Goal: Complete application form

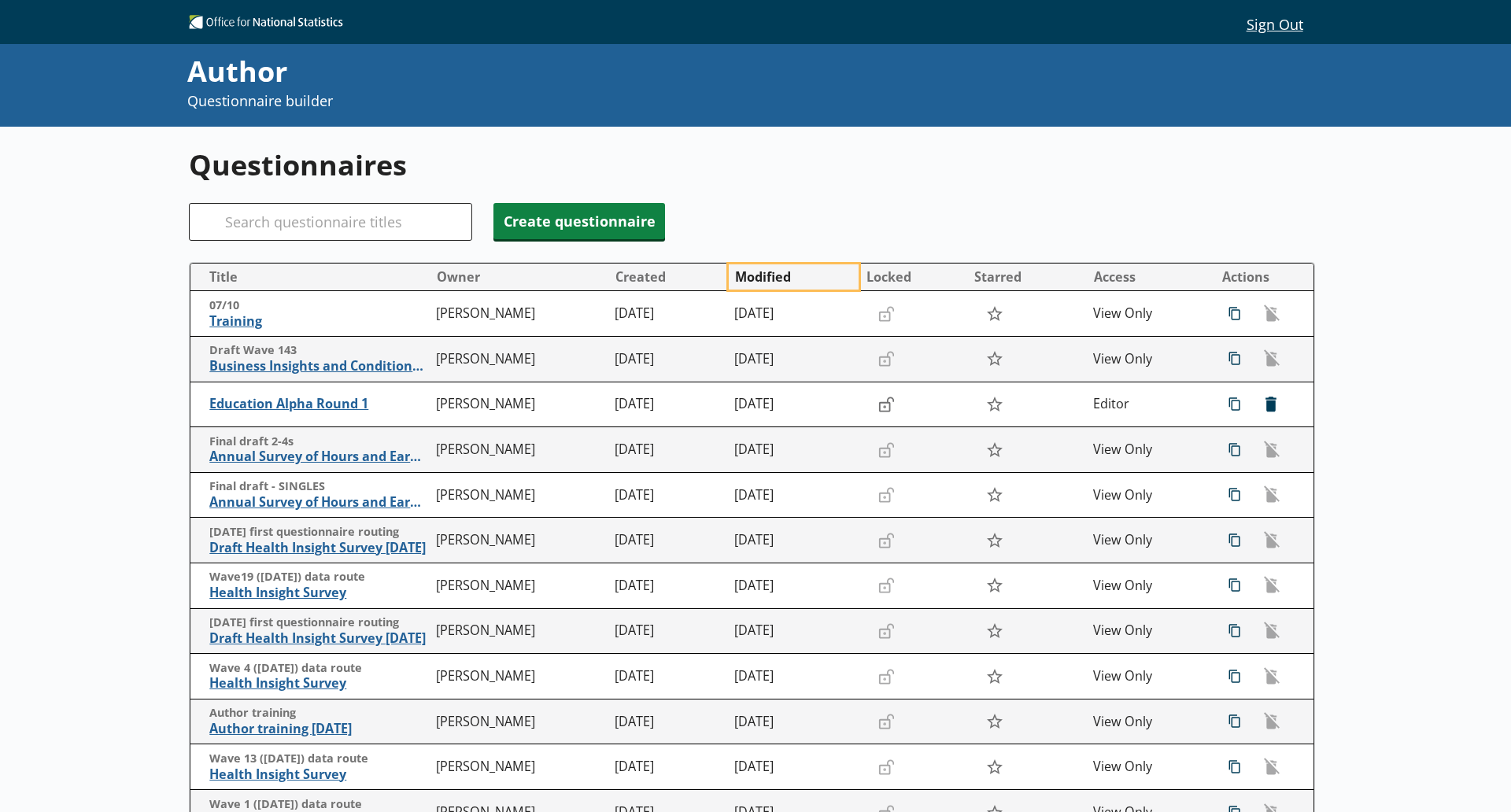
click at [766, 282] on button "Modified" at bounding box center [794, 277] width 129 height 25
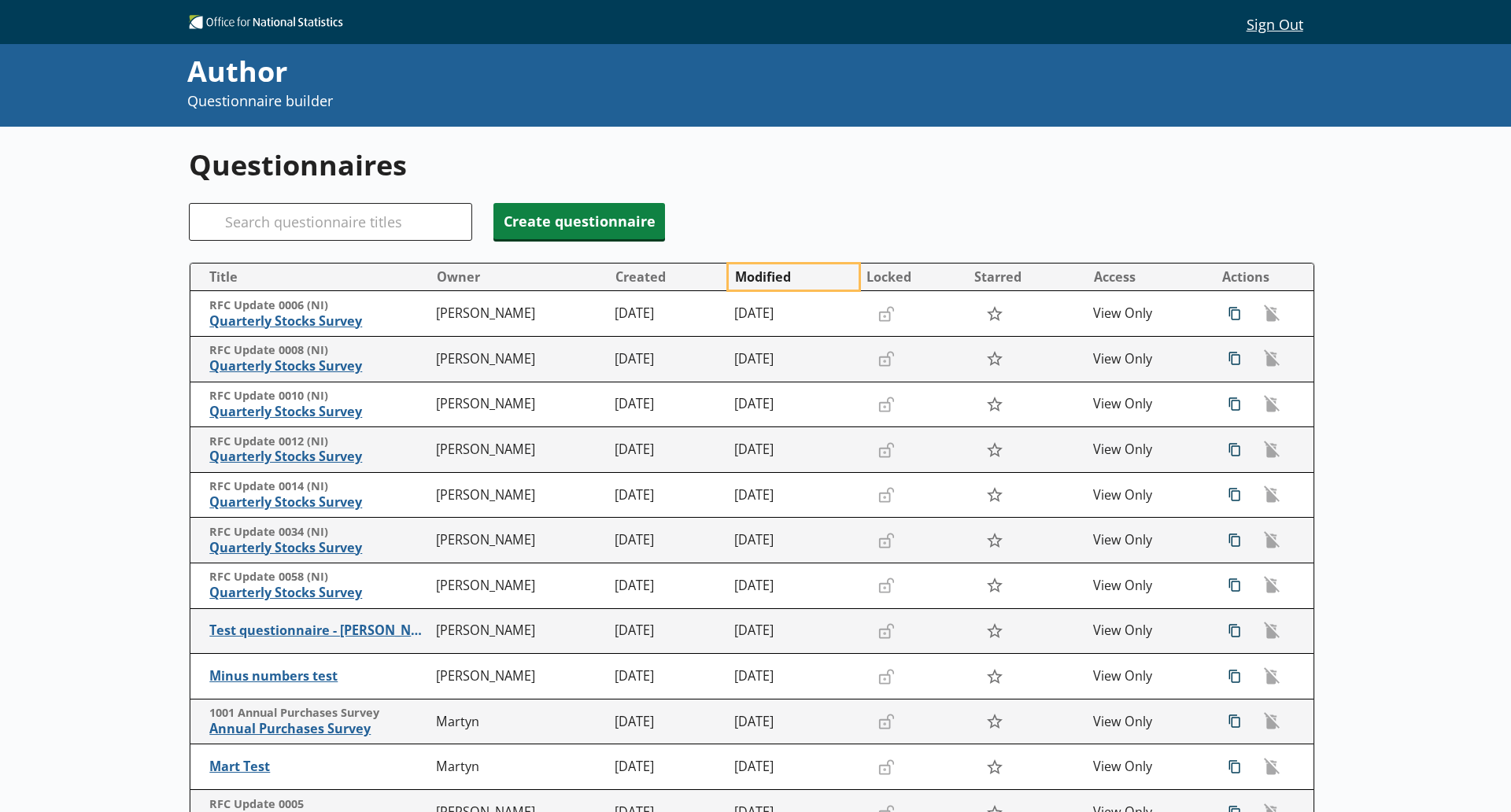
click at [766, 282] on button "Modified" at bounding box center [794, 277] width 129 height 25
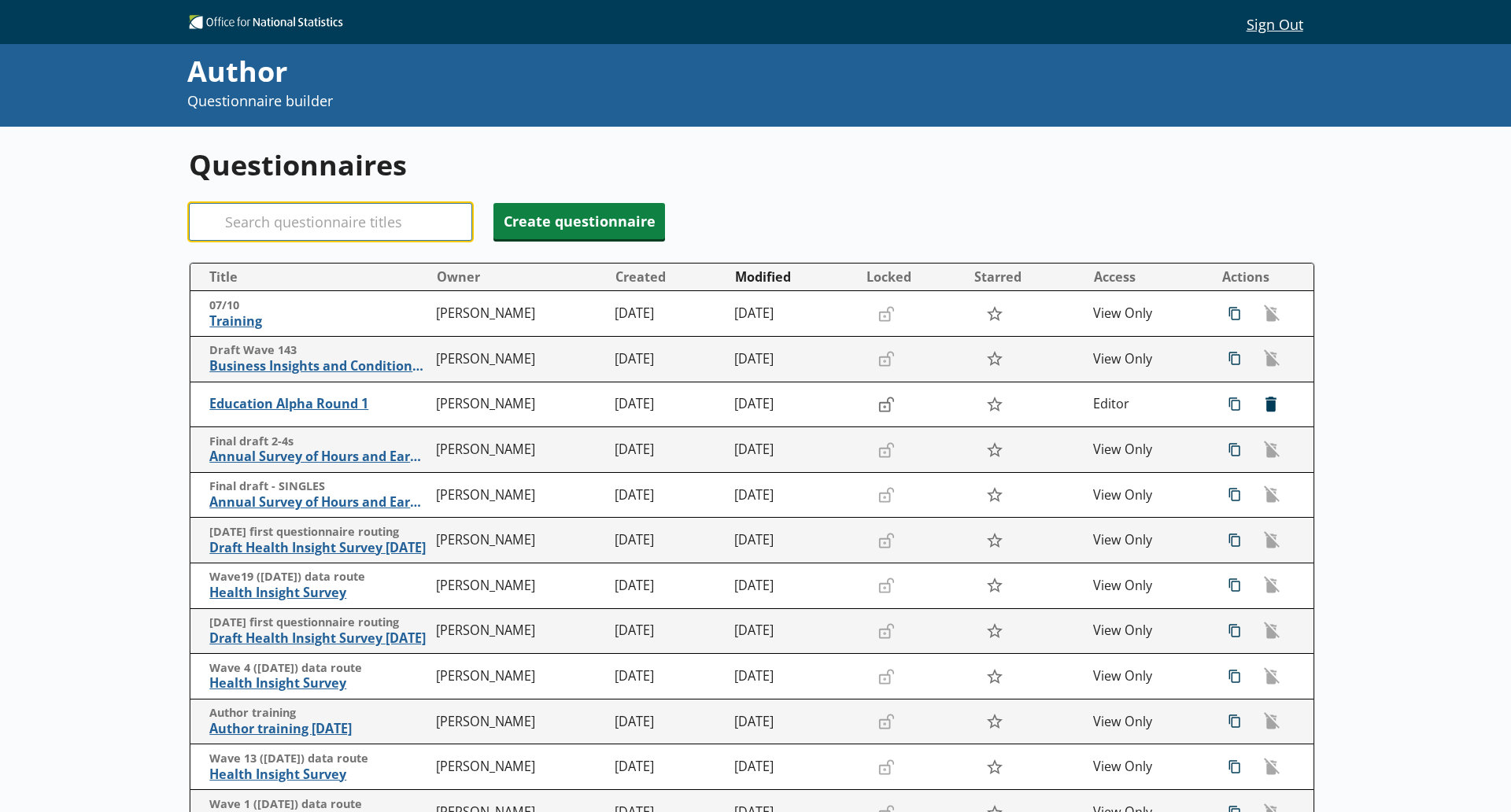
click at [349, 213] on input "Search" at bounding box center [330, 222] width 283 height 38
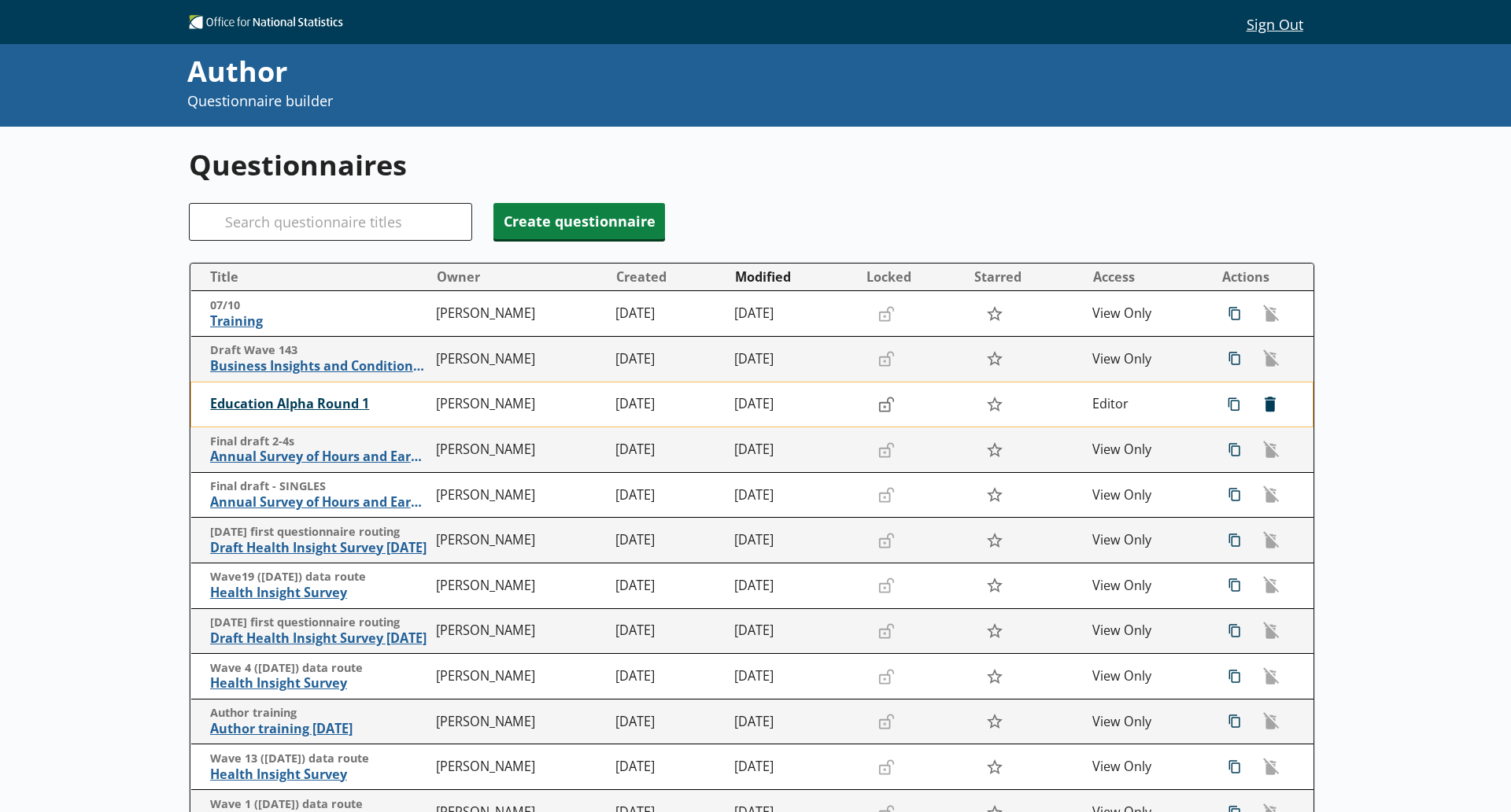
click at [334, 400] on span "Education Alpha Round 1" at bounding box center [319, 403] width 219 height 17
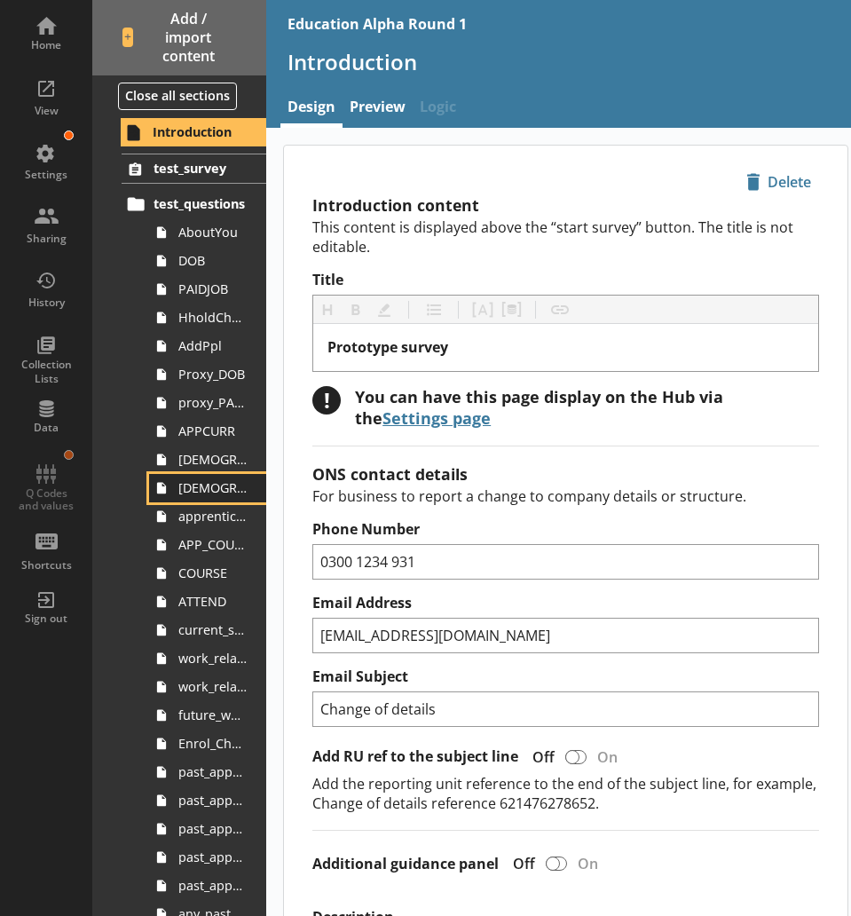
click at [192, 500] on link "[DEMOGRAPHIC_DATA]_soc2020_job_title" at bounding box center [207, 488] width 117 height 28
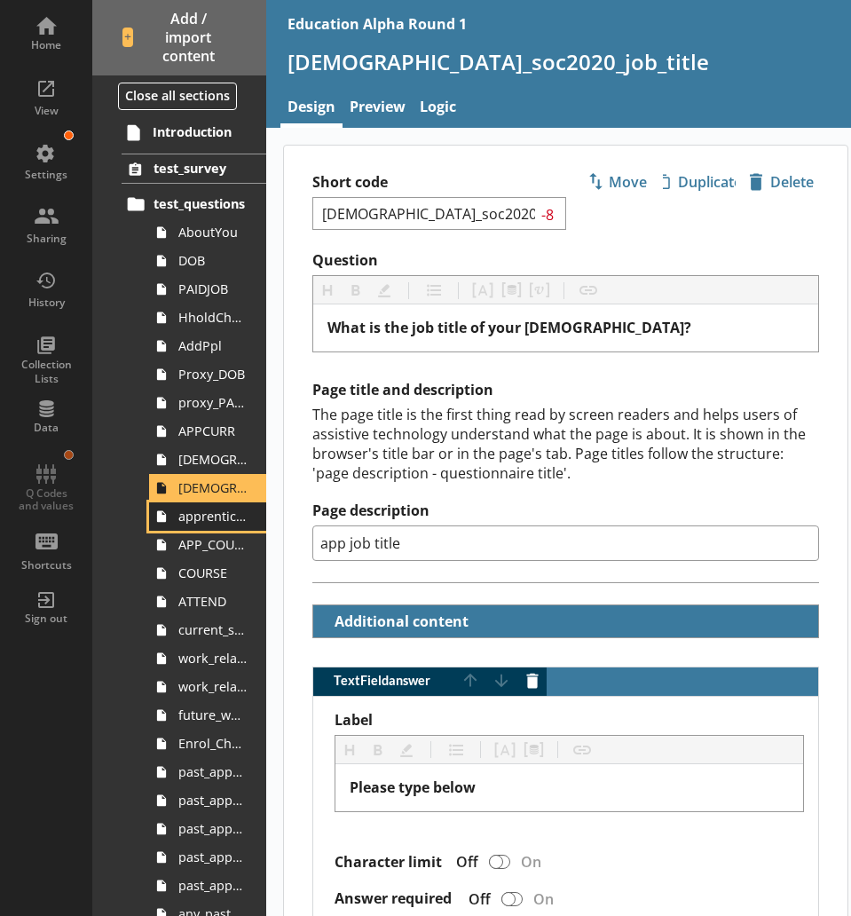
click at [185, 522] on span "apprenticeship_sic2007_industry" at bounding box center [212, 516] width 68 height 17
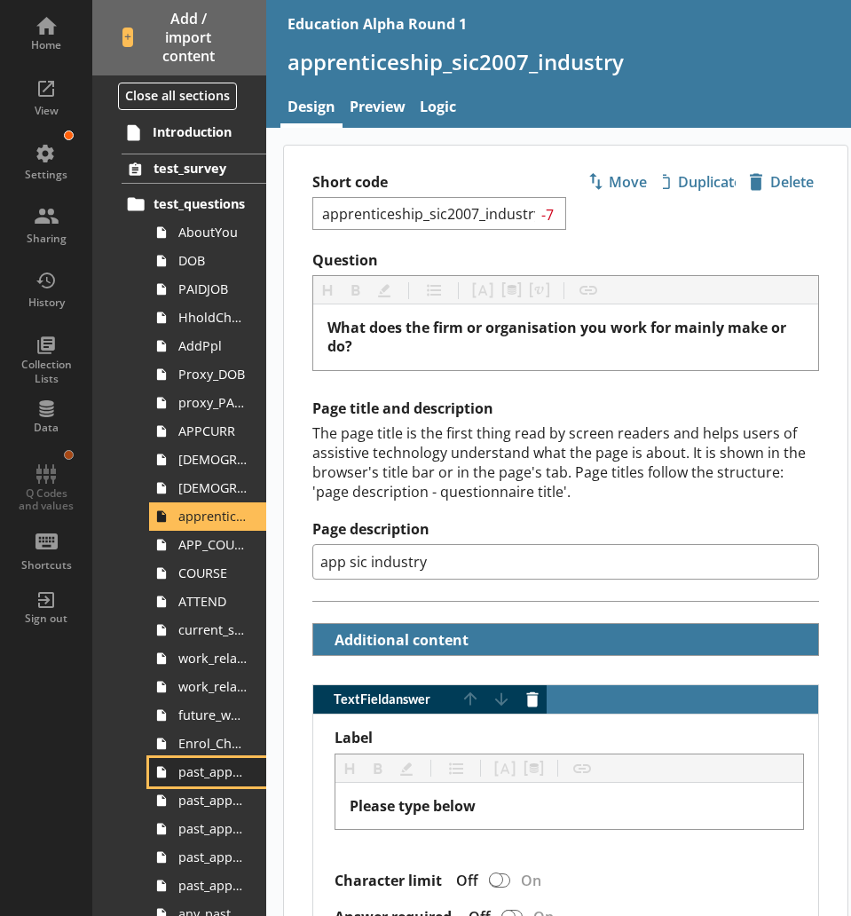
click at [208, 767] on span "past_apprenticeships" at bounding box center [212, 771] width 68 height 17
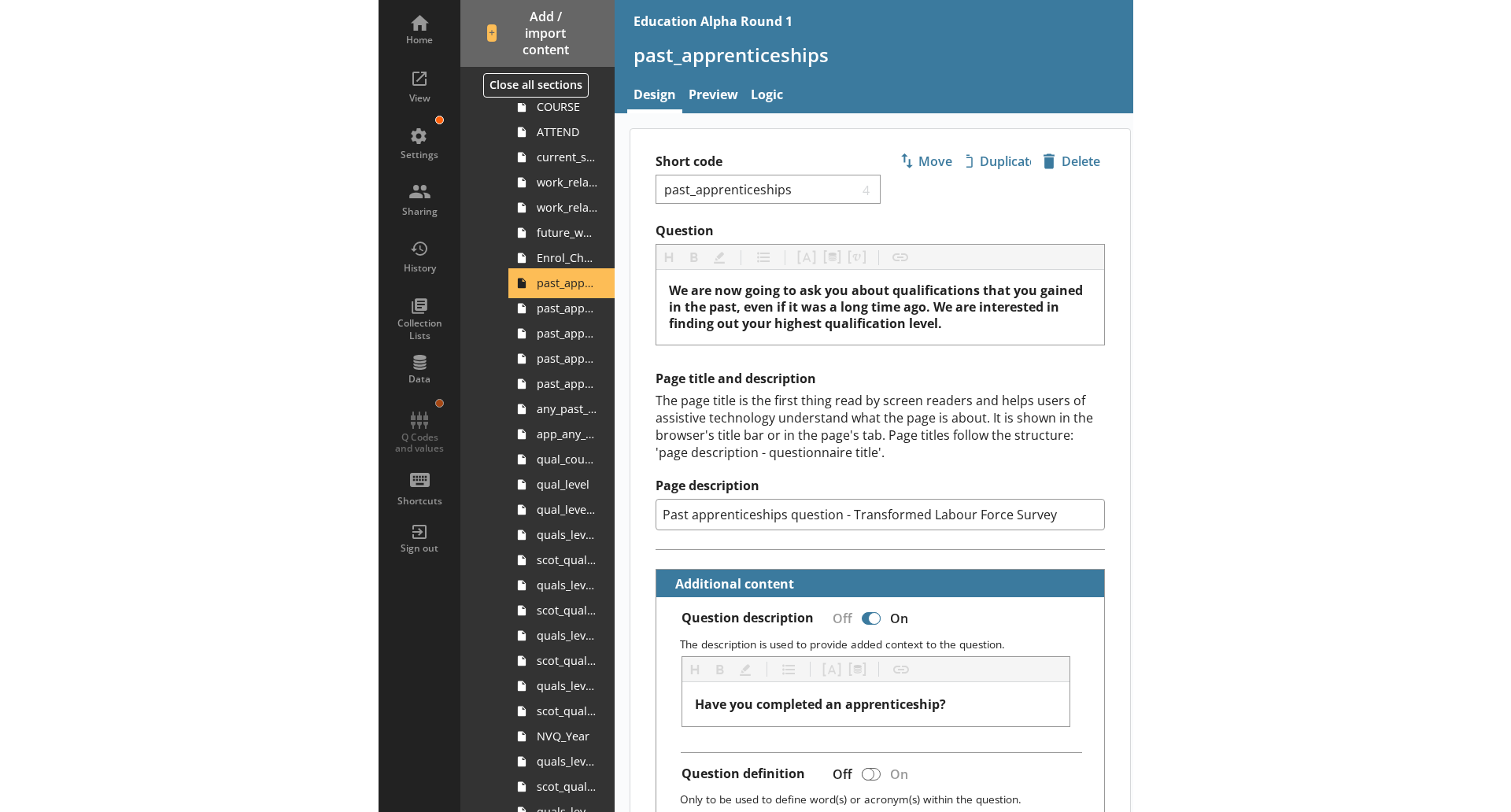
scroll to position [408, 0]
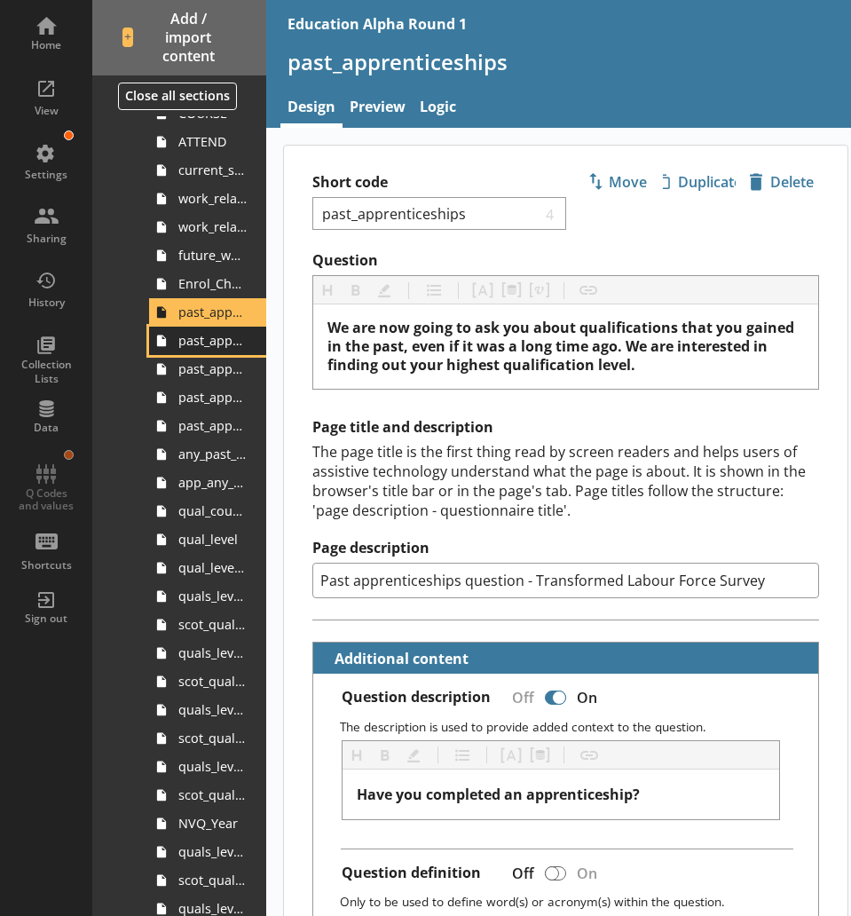
click at [201, 336] on span "past_apprenticeship_start" at bounding box center [212, 340] width 68 height 17
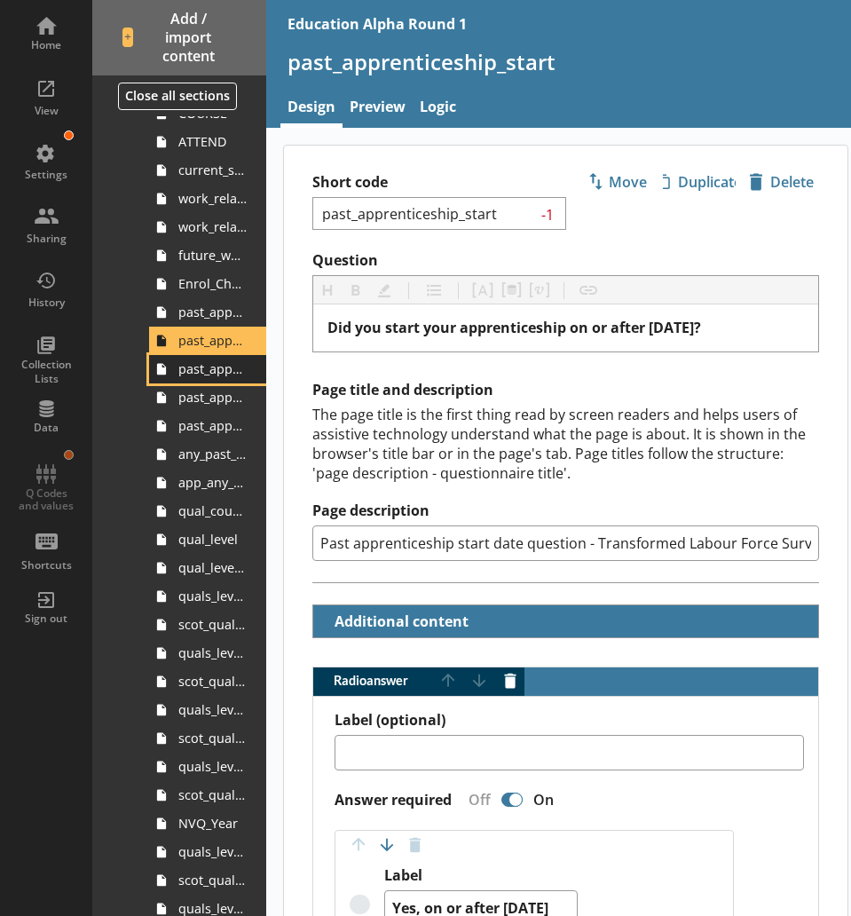
click at [189, 366] on span "past_apprenticeship_country" at bounding box center [212, 368] width 68 height 17
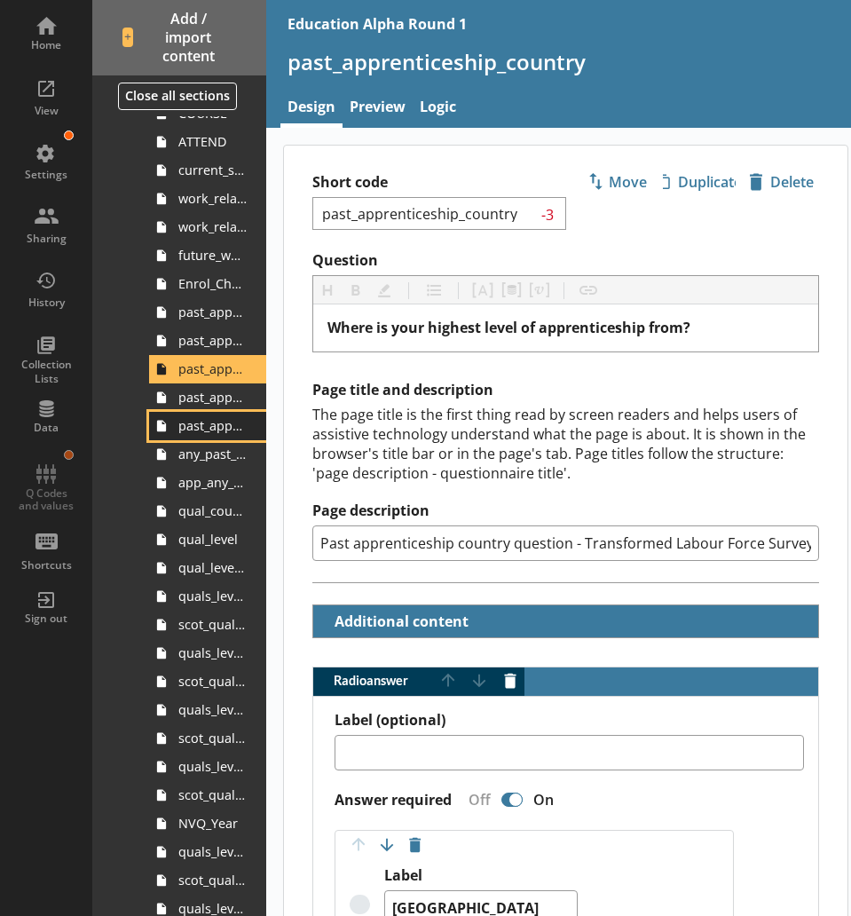
click at [207, 412] on link "past_apprenticeship_level_scot" at bounding box center [207, 426] width 117 height 28
click at [202, 394] on span "past_apprenticeship_level" at bounding box center [212, 397] width 68 height 17
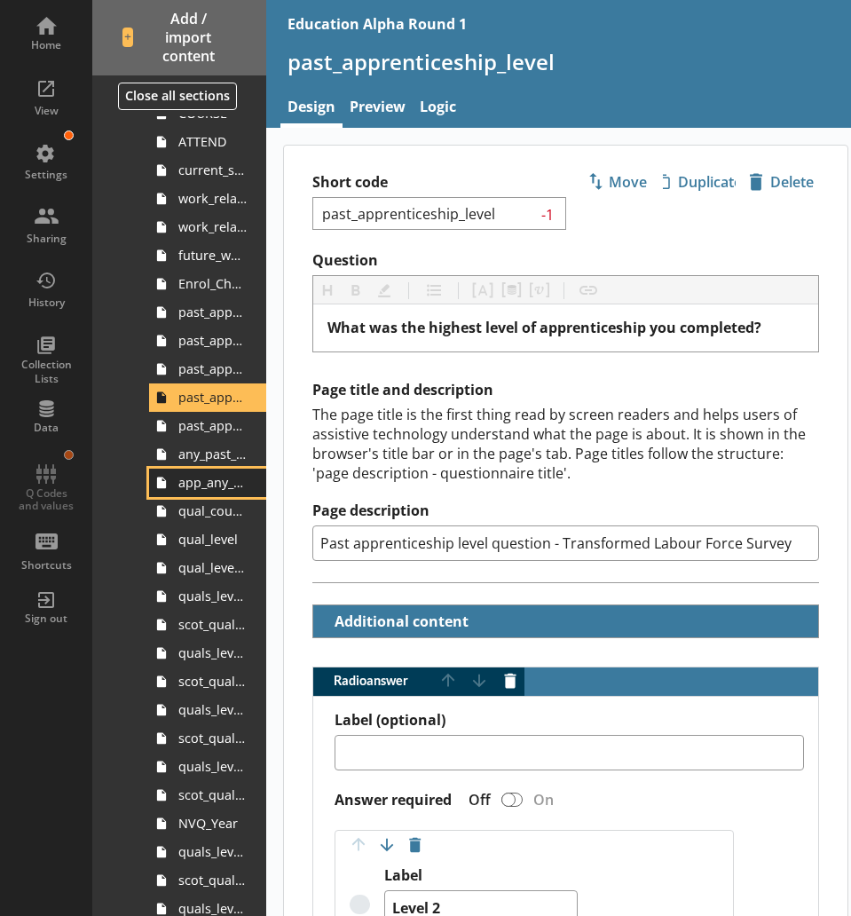
click at [219, 483] on span "app_any_past_quals" at bounding box center [212, 482] width 68 height 17
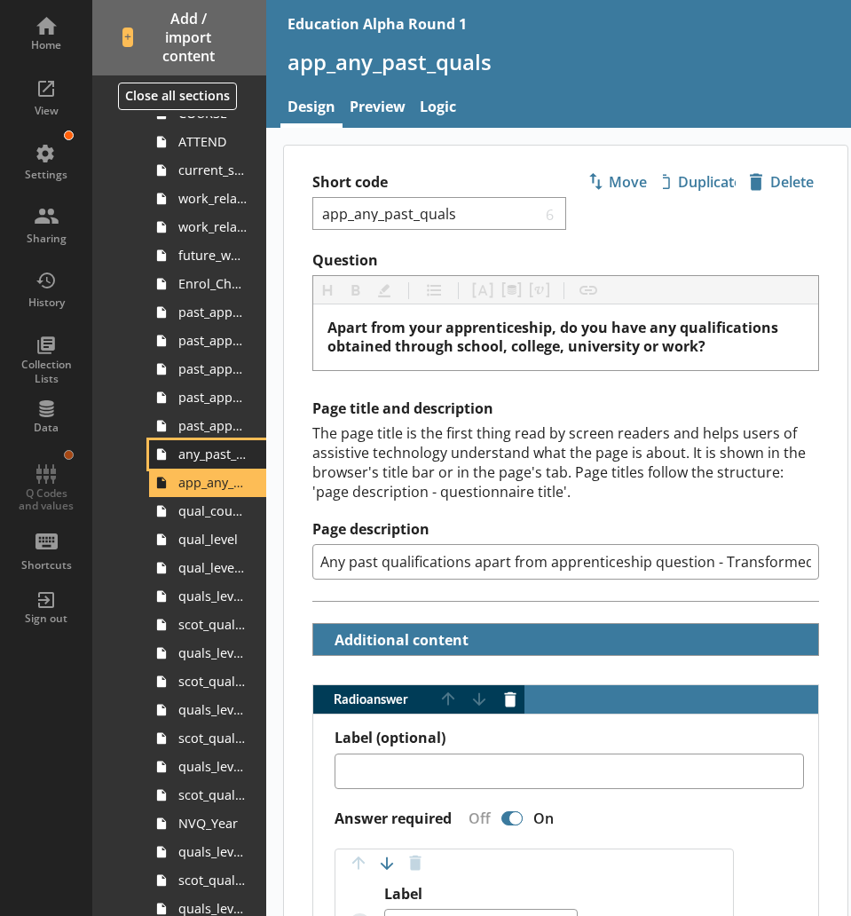
click at [209, 455] on span "any_past_quals" at bounding box center [212, 453] width 68 height 17
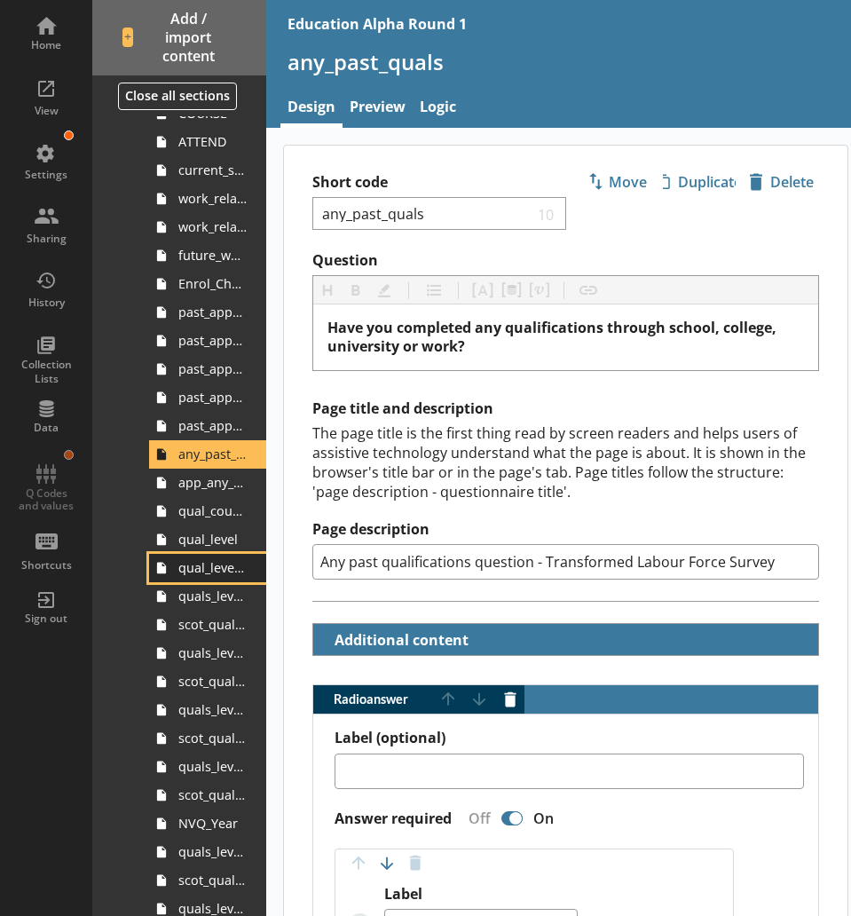
click at [206, 566] on span "qual_level_scot" at bounding box center [212, 567] width 68 height 17
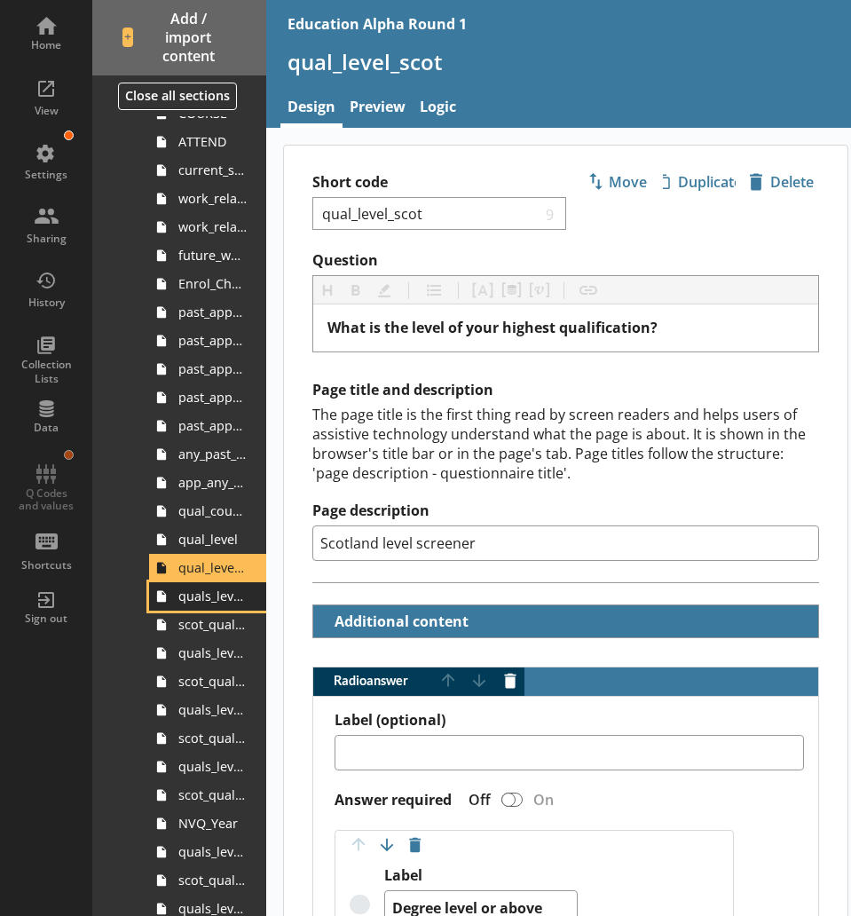
click at [213, 601] on span "quals_level_6plus" at bounding box center [212, 595] width 68 height 17
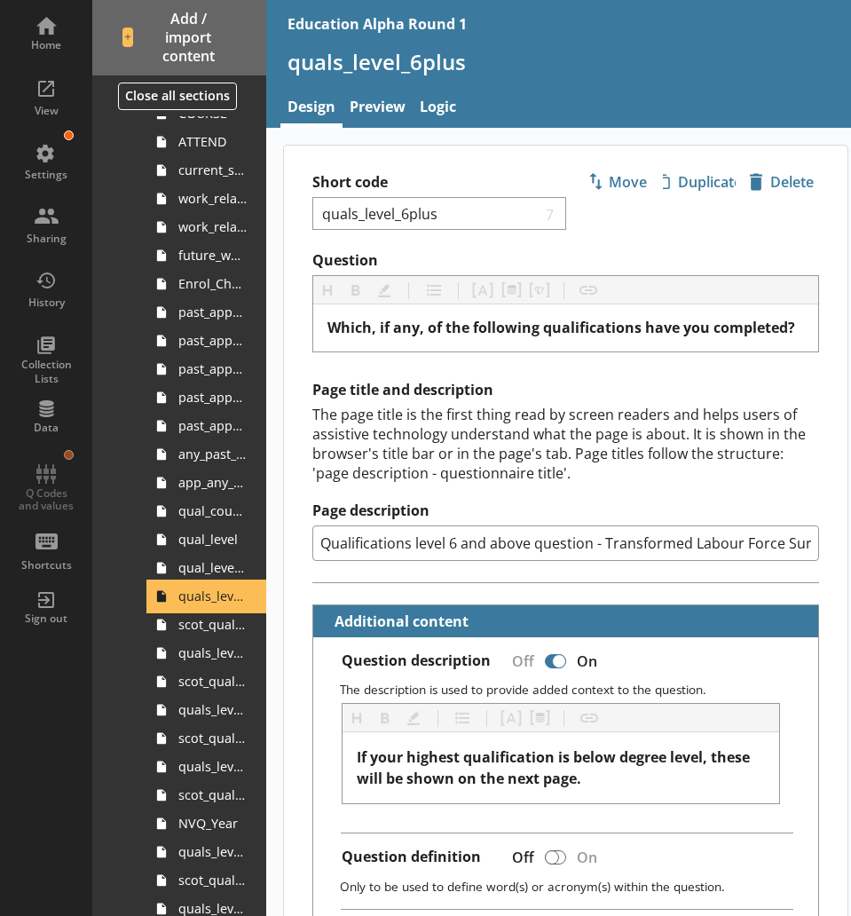
type textarea "x"
